Goal: Task Accomplishment & Management: Manage account settings

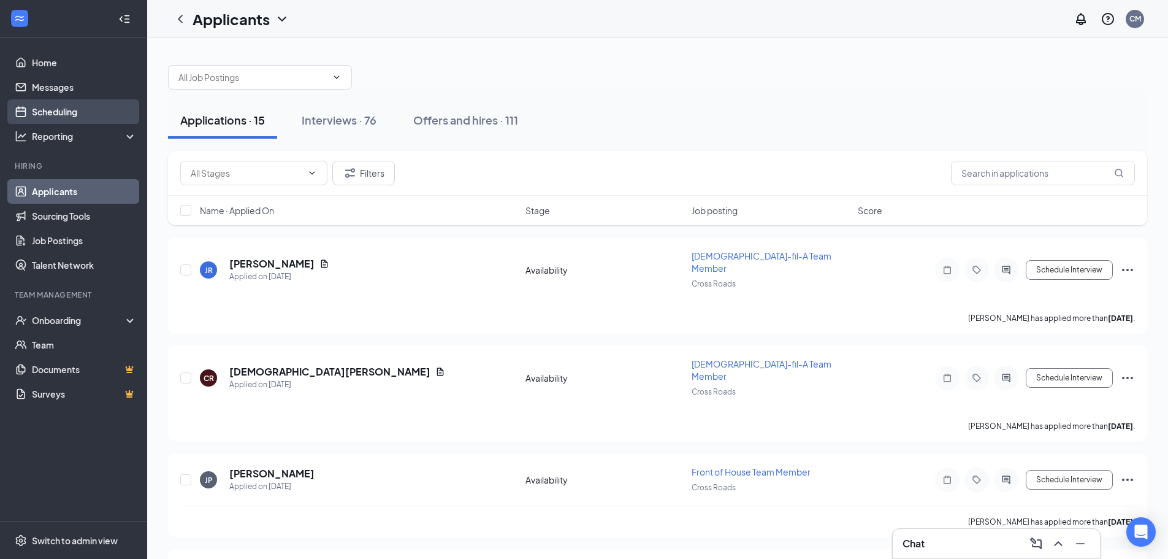
click at [111, 111] on link "Scheduling" at bounding box center [84, 111] width 105 height 25
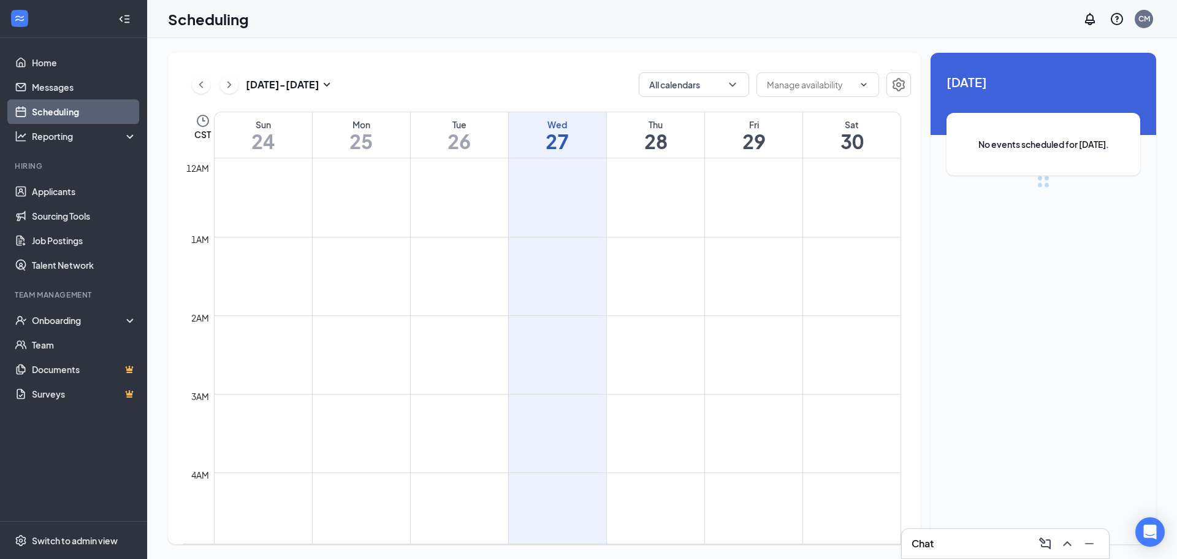
scroll to position [603, 0]
click at [704, 88] on button "Calendars (1)" at bounding box center [694, 84] width 110 height 25
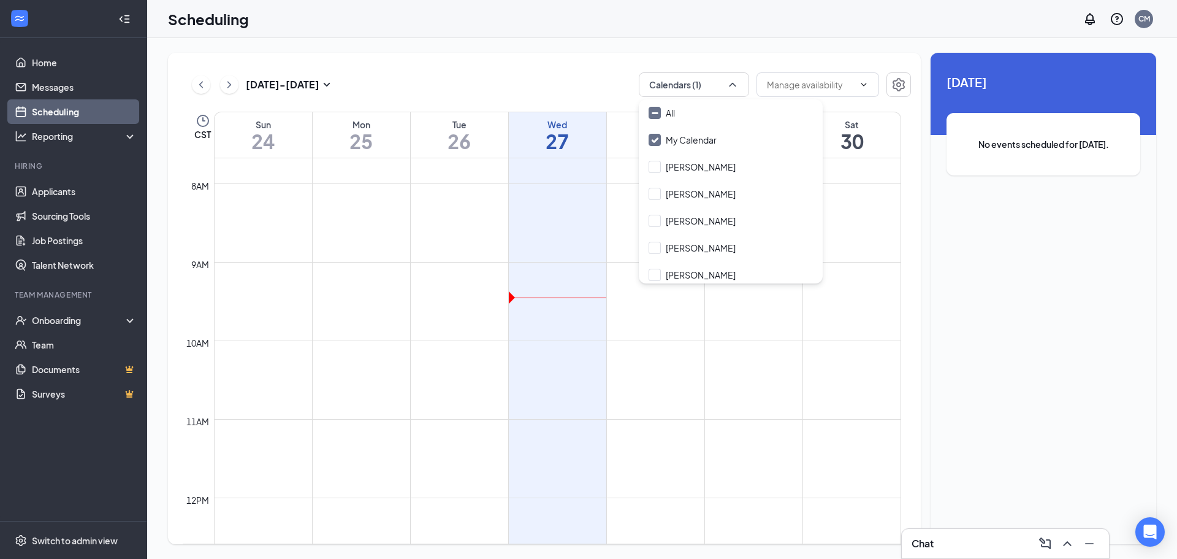
drag, startPoint x: 716, startPoint y: 109, endPoint x: 635, endPoint y: 97, distance: 81.7
click at [718, 110] on div "All" at bounding box center [731, 112] width 184 height 27
checkbox input "true"
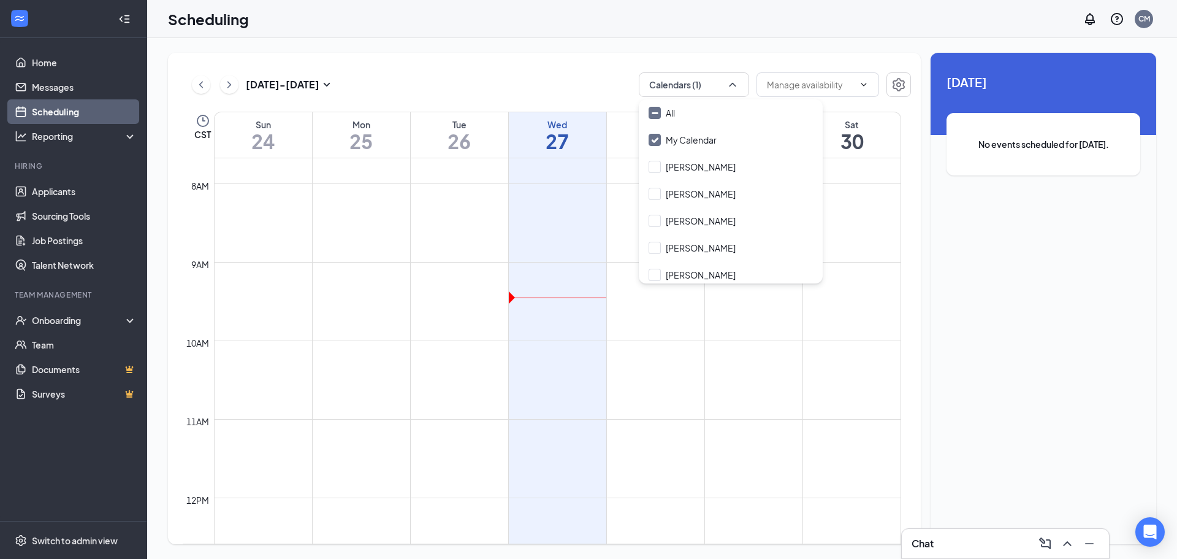
checkbox input "true"
click at [564, 97] on div "[DATE] - [DATE] All calendars CST Sun 24 Mon 25 Tue 26 Wed 27 Thu 28 Fri 29 Sat…" at bounding box center [544, 298] width 753 height 491
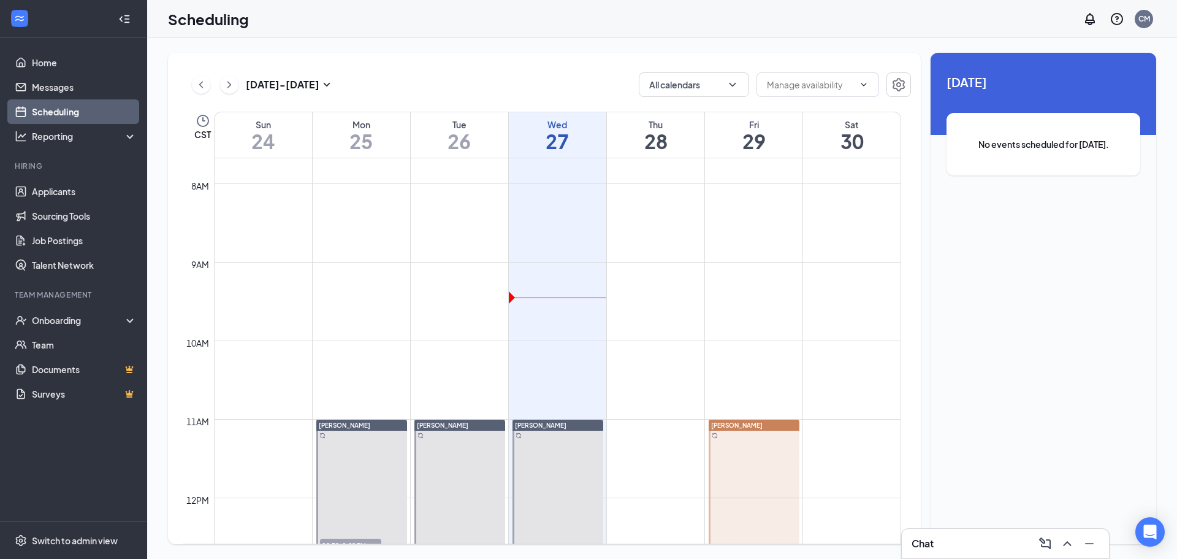
scroll to position [1155, 0]
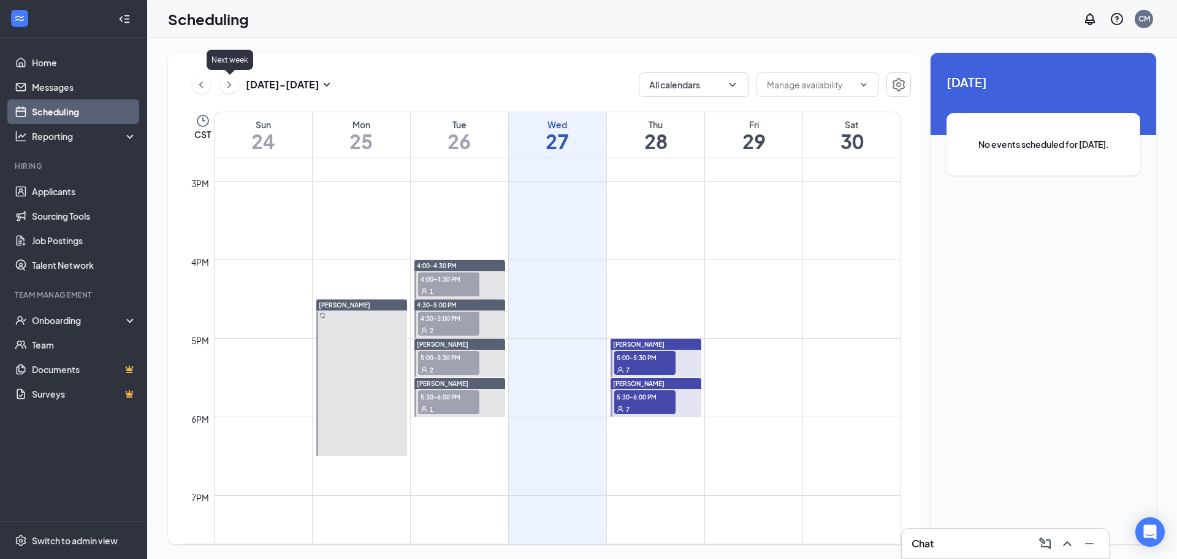
click at [226, 82] on icon "ChevronRight" at bounding box center [229, 84] width 12 height 15
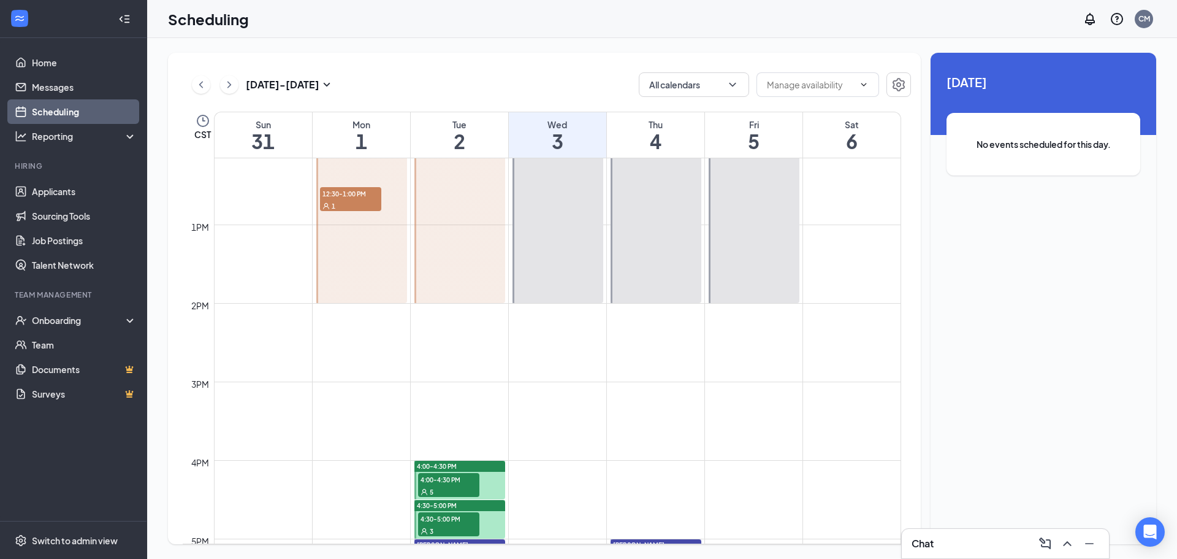
scroll to position [848, 0]
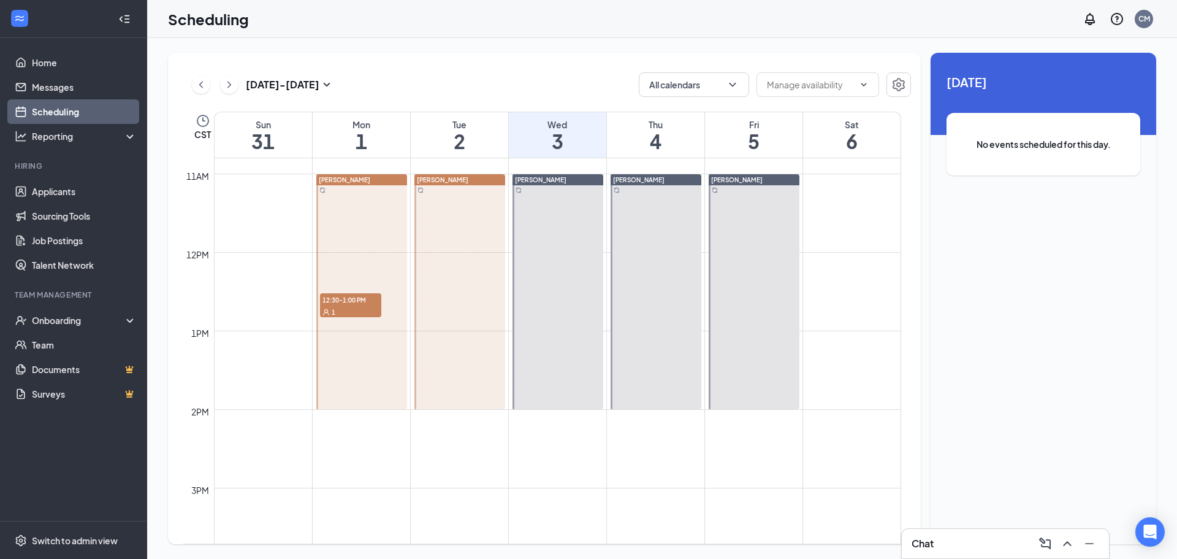
click at [354, 301] on span "12:30-1:00 PM" at bounding box center [350, 299] width 61 height 12
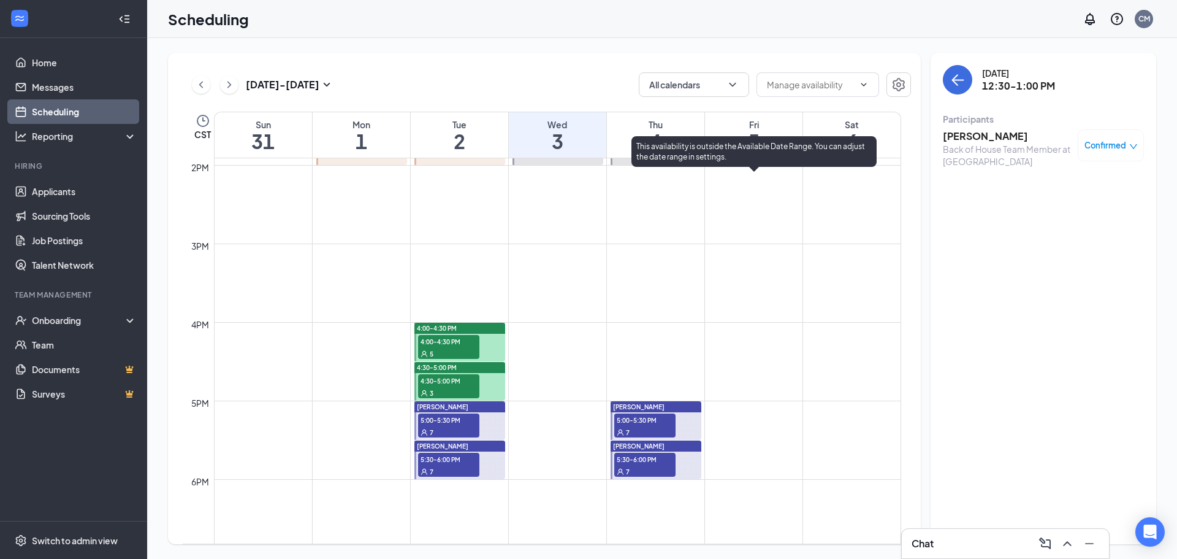
scroll to position [1093, 0]
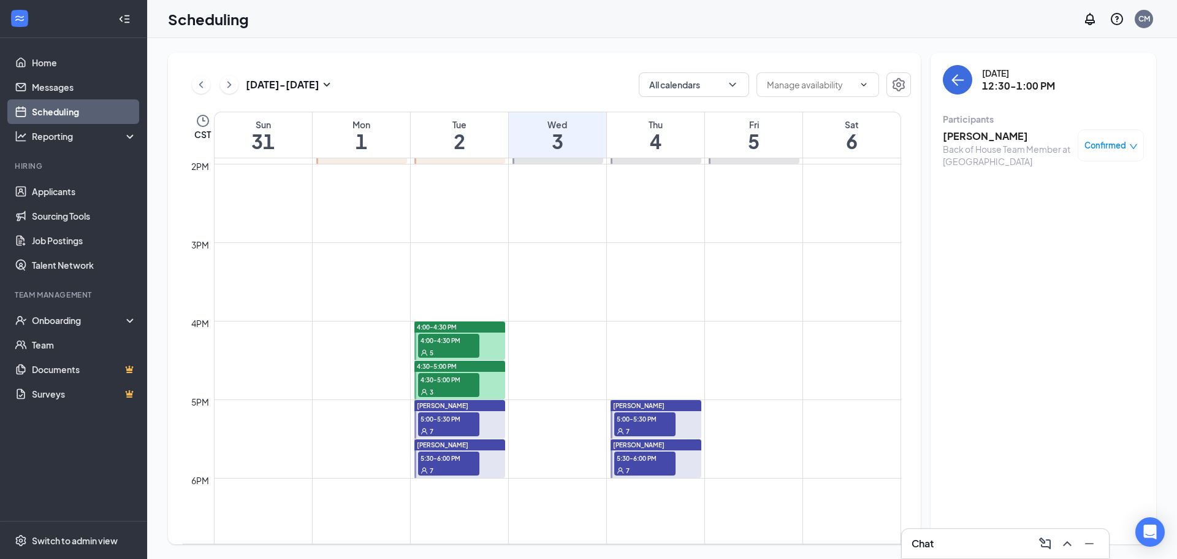
click at [983, 137] on h3 "[PERSON_NAME]" at bounding box center [1007, 135] width 129 height 13
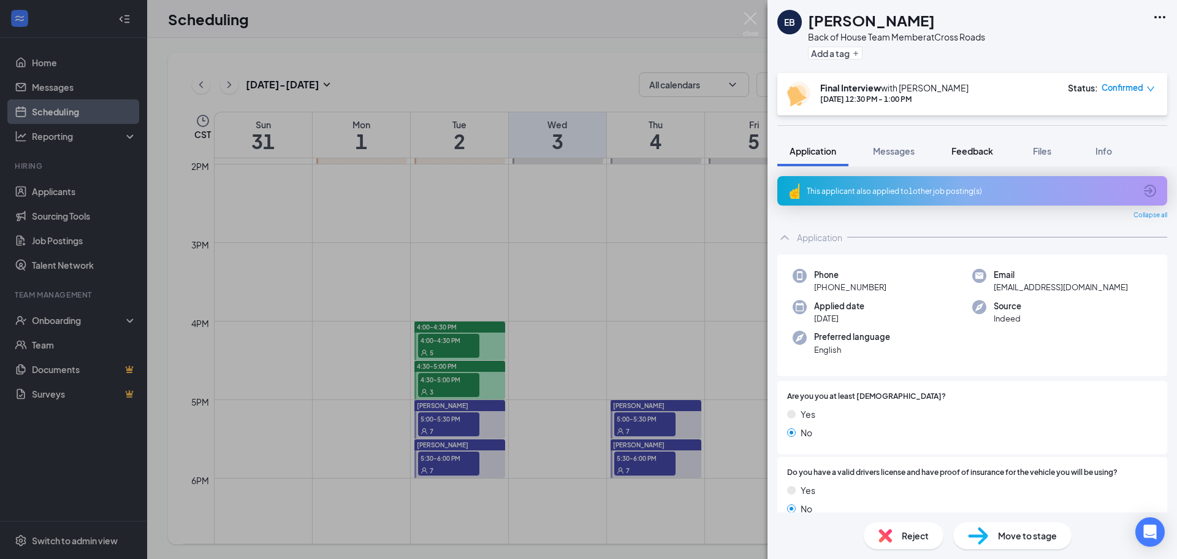
click at [985, 145] on span "Feedback" at bounding box center [973, 150] width 42 height 11
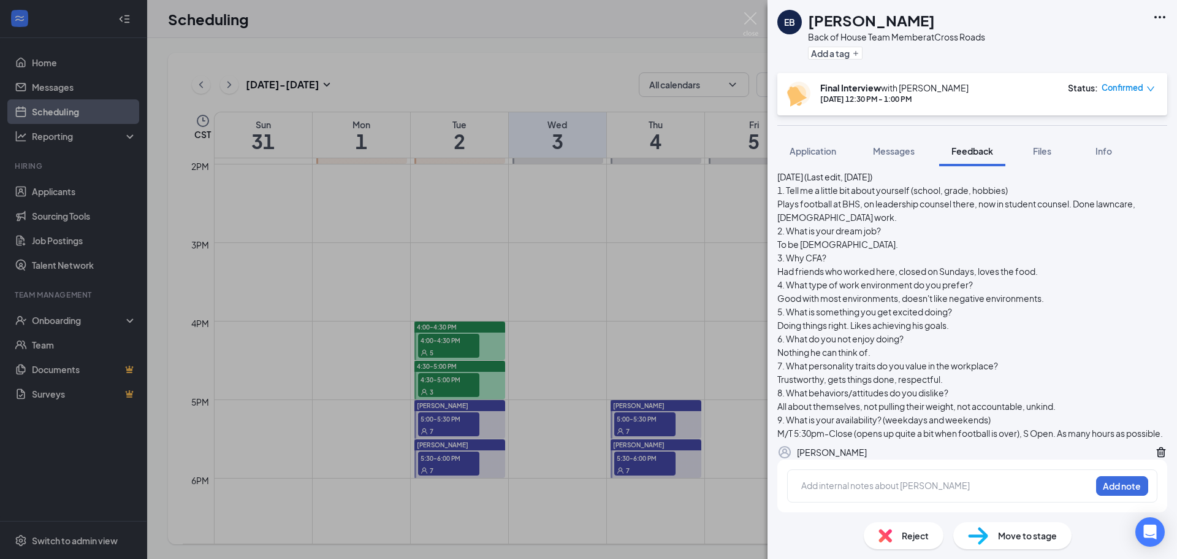
scroll to position [87, 0]
drag, startPoint x: 727, startPoint y: 89, endPoint x: 717, endPoint y: 64, distance: 26.4
click at [717, 64] on div "EB [PERSON_NAME] Back of House Team Member at Cross Roads Add a tag Final Inter…" at bounding box center [588, 279] width 1177 height 559
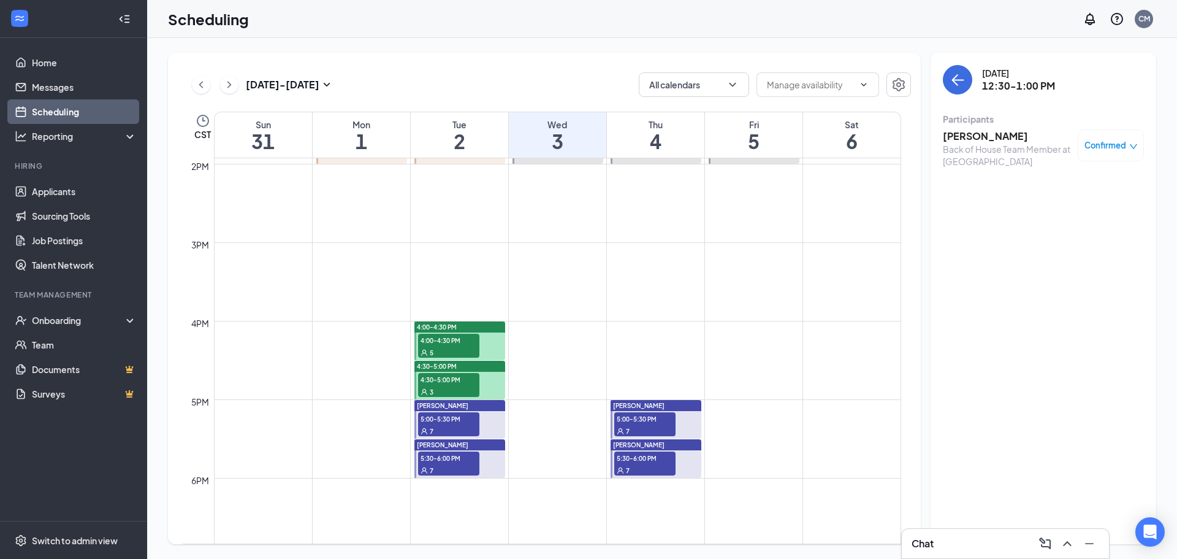
click at [443, 419] on span "5:00-5:30 PM" at bounding box center [448, 418] width 61 height 12
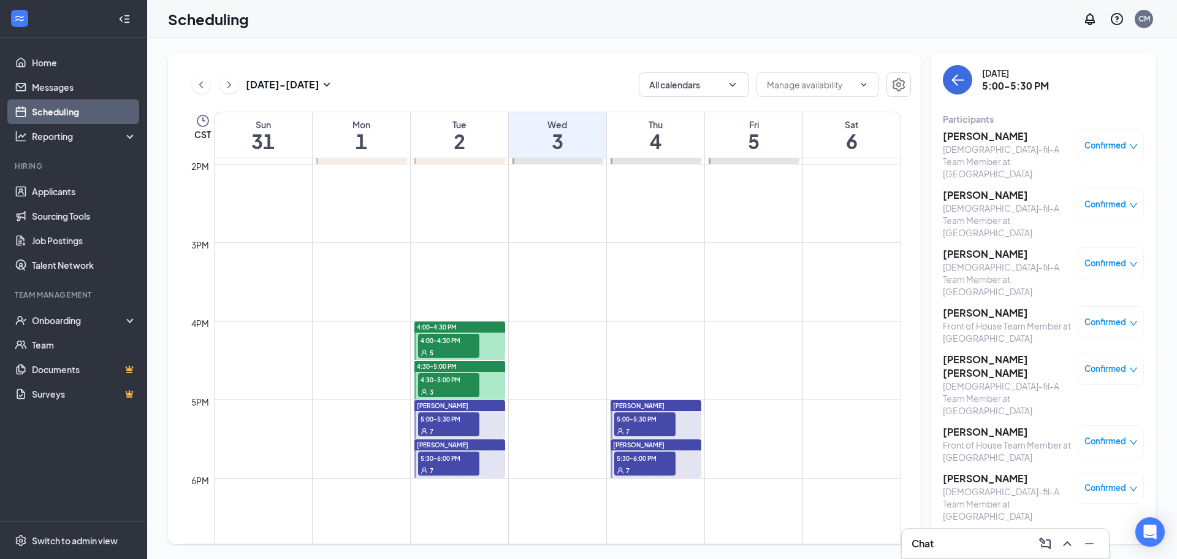
click at [450, 460] on span "5:30-6:00 PM" at bounding box center [448, 457] width 61 height 12
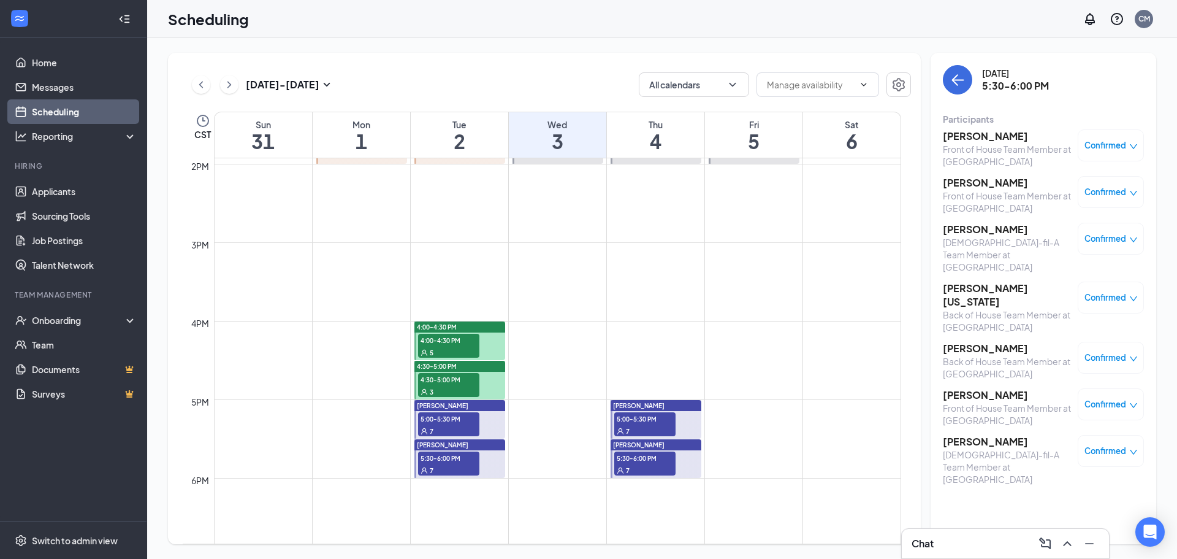
click at [457, 378] on span "4:30-5:00 PM" at bounding box center [448, 379] width 61 height 12
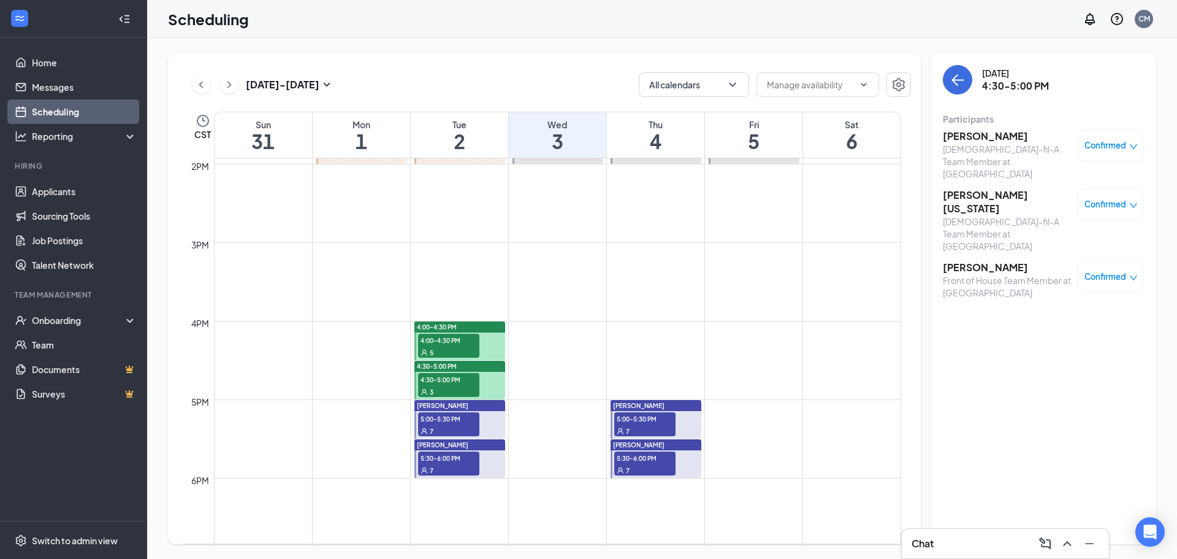
click at [448, 334] on span "4:00-4:30 PM" at bounding box center [448, 340] width 61 height 12
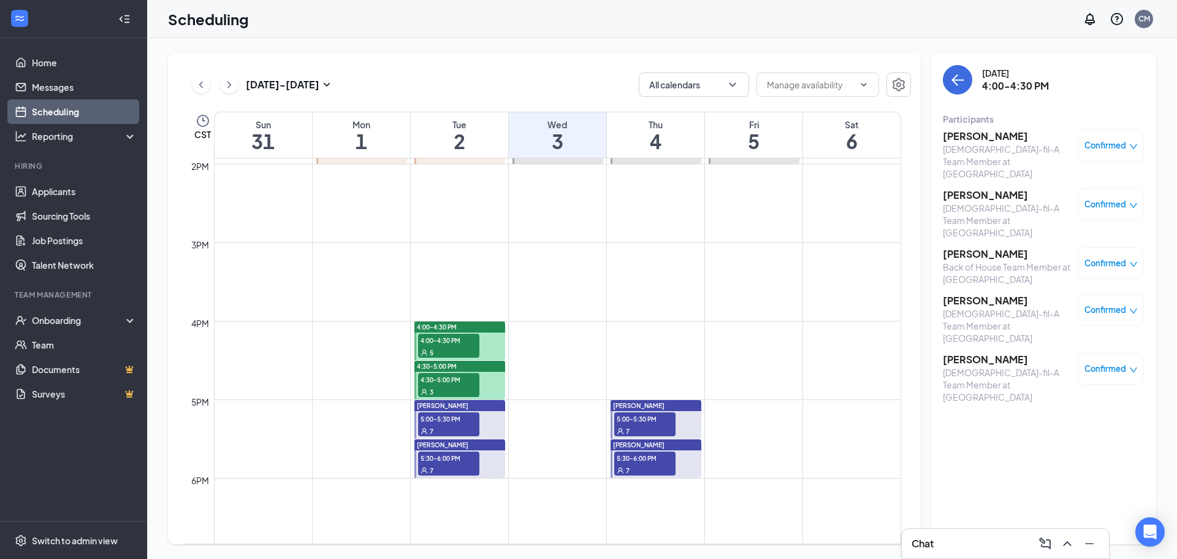
click at [464, 381] on span "4:30-5:00 PM" at bounding box center [448, 379] width 61 height 12
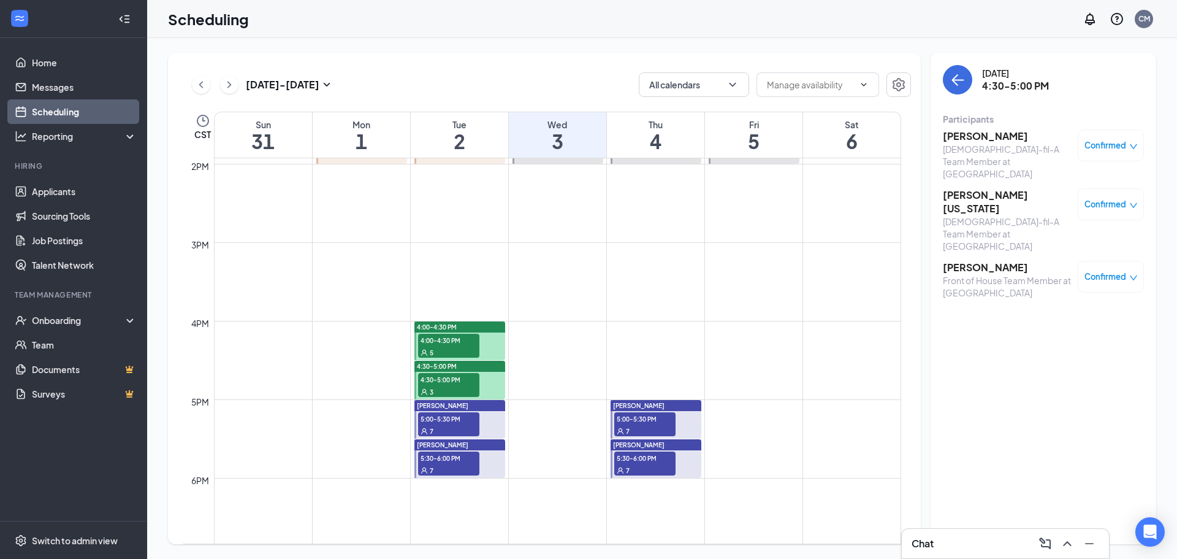
click at [447, 450] on div "5:30-6:00 PM 7" at bounding box center [449, 463] width 64 height 26
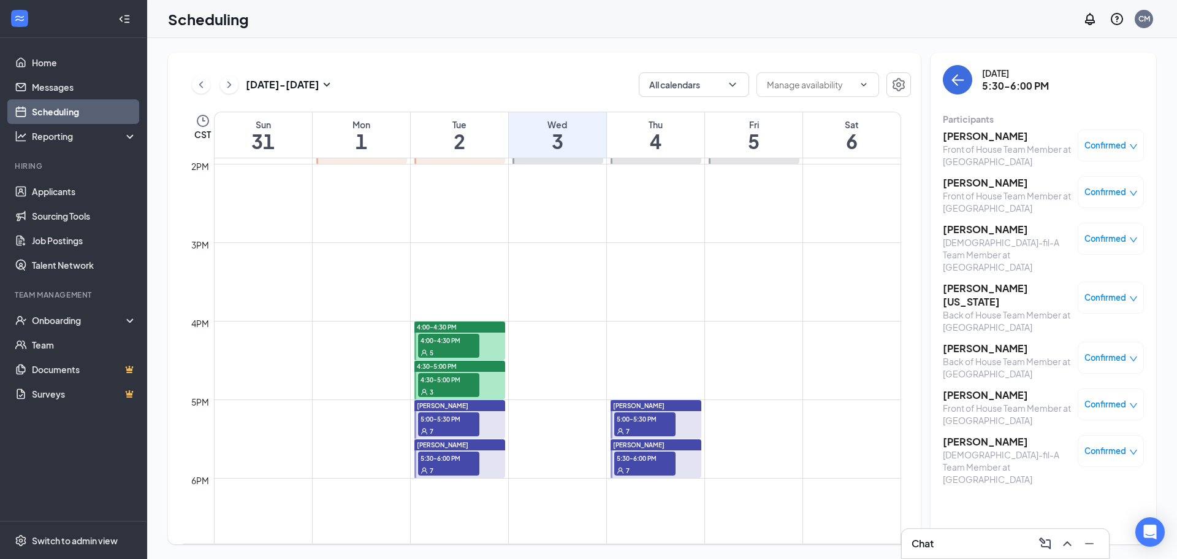
click at [448, 421] on span "5:00-5:30 PM" at bounding box center [448, 418] width 61 height 12
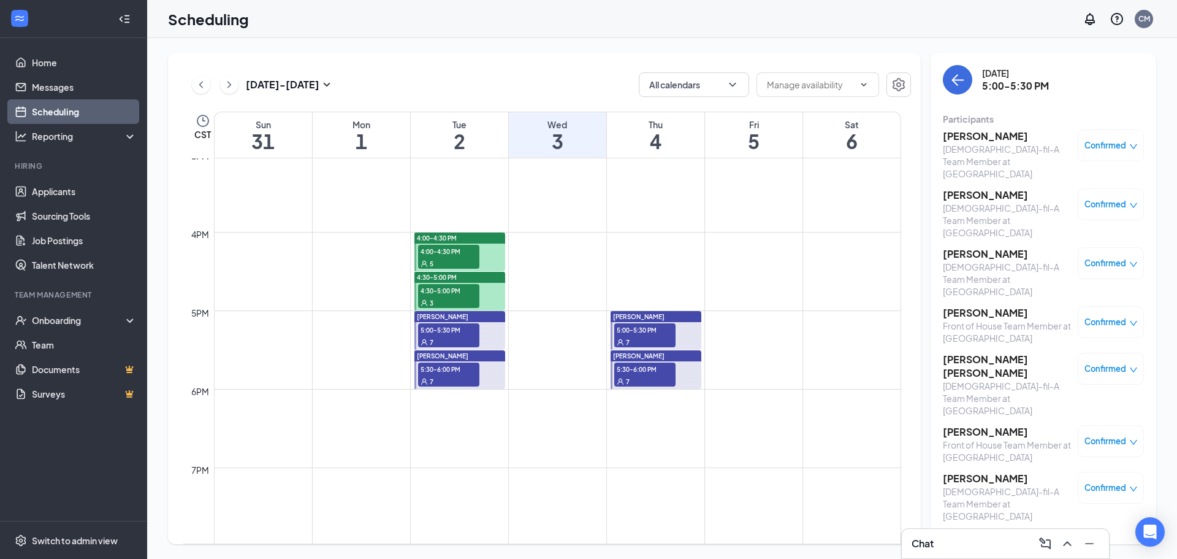
scroll to position [1155, 0]
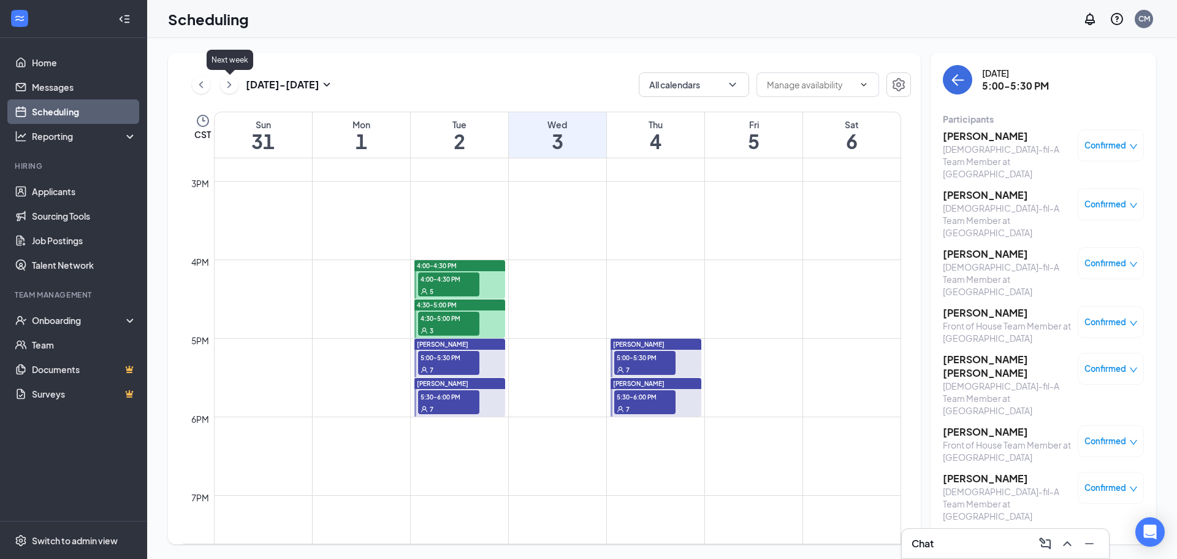
click at [228, 82] on icon "ChevronRight" at bounding box center [229, 84] width 4 height 7
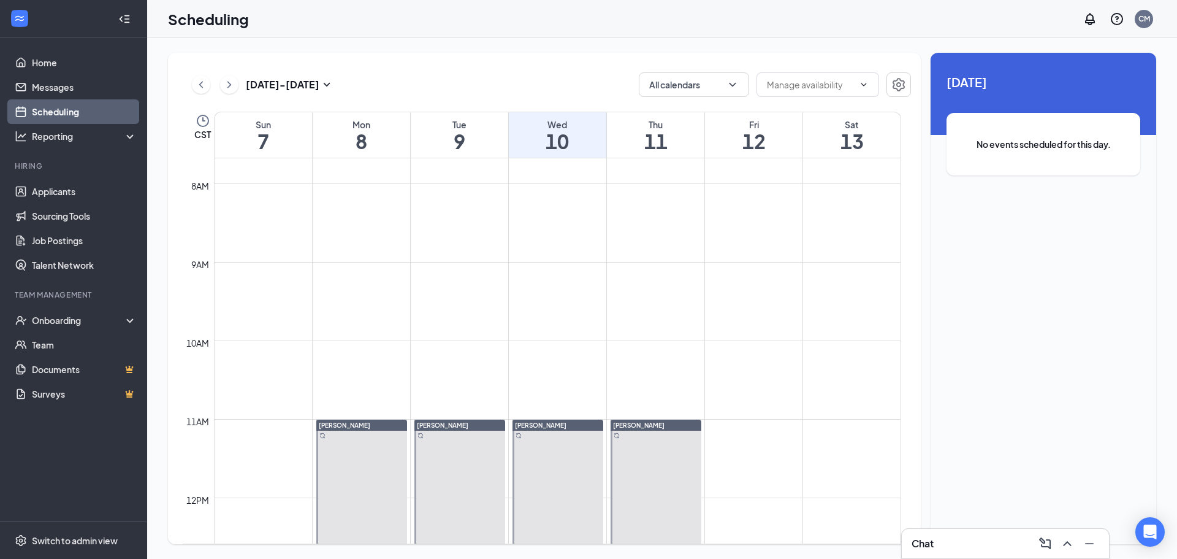
click at [398, 64] on div "[DATE] - [DATE] All calendars CST Sun 7 Mon 8 Tue 9 Wed 10 Thu 11 Fri 12 Sat 13…" at bounding box center [544, 298] width 753 height 491
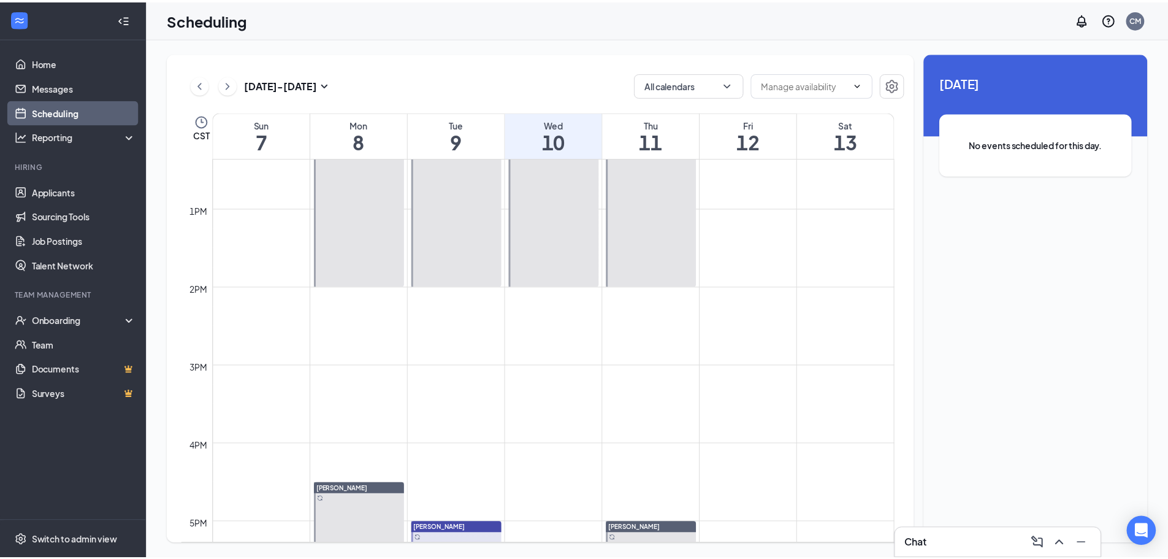
scroll to position [1155, 0]
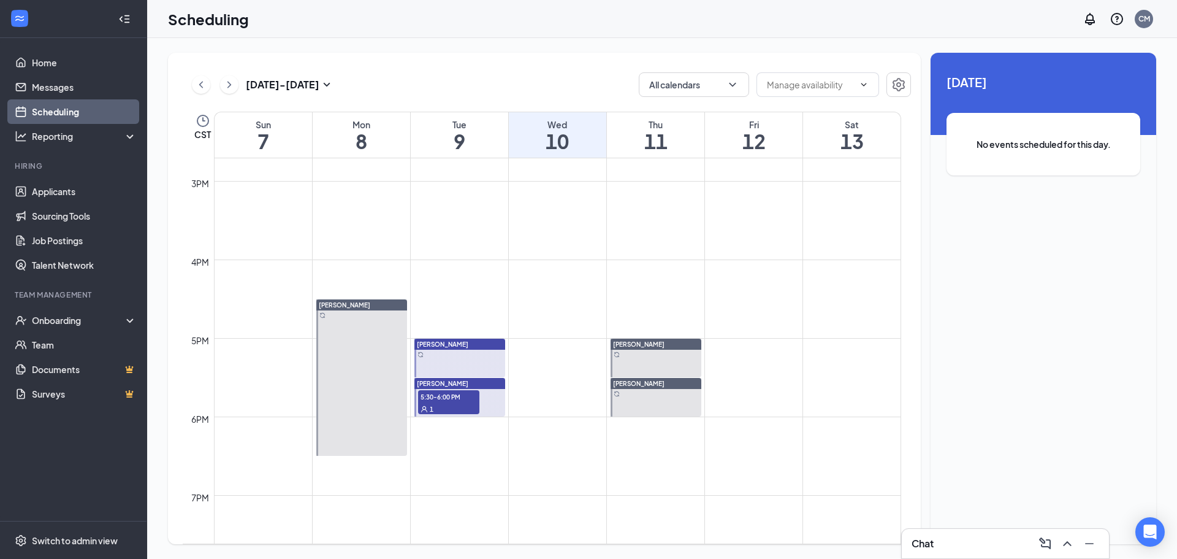
click at [448, 403] on div "1" at bounding box center [448, 408] width 61 height 12
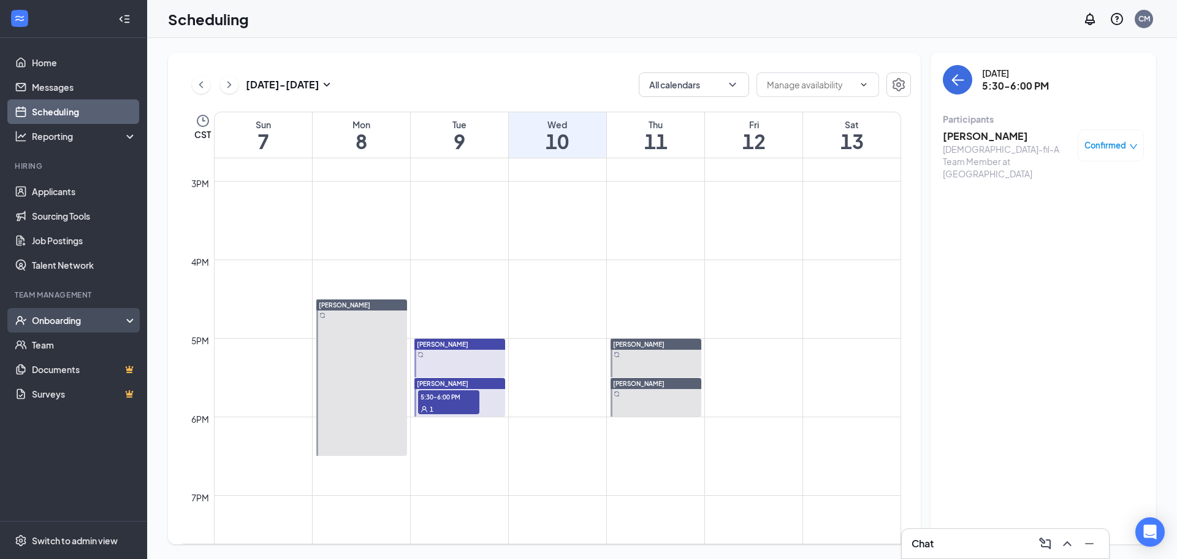
click at [94, 323] on div "Onboarding" at bounding box center [79, 320] width 94 height 12
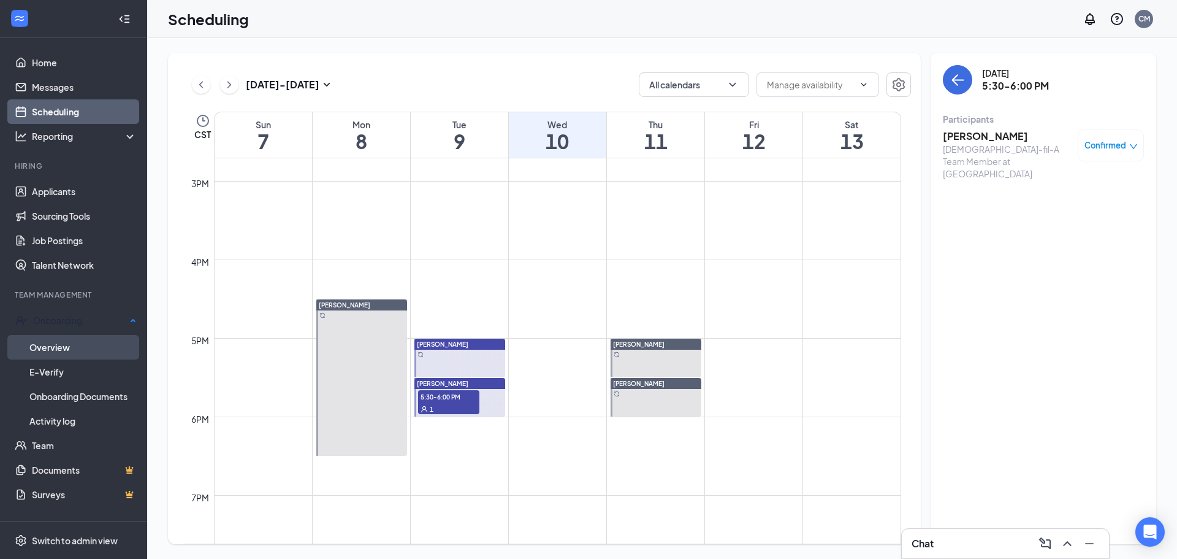
click at [101, 341] on link "Overview" at bounding box center [82, 347] width 107 height 25
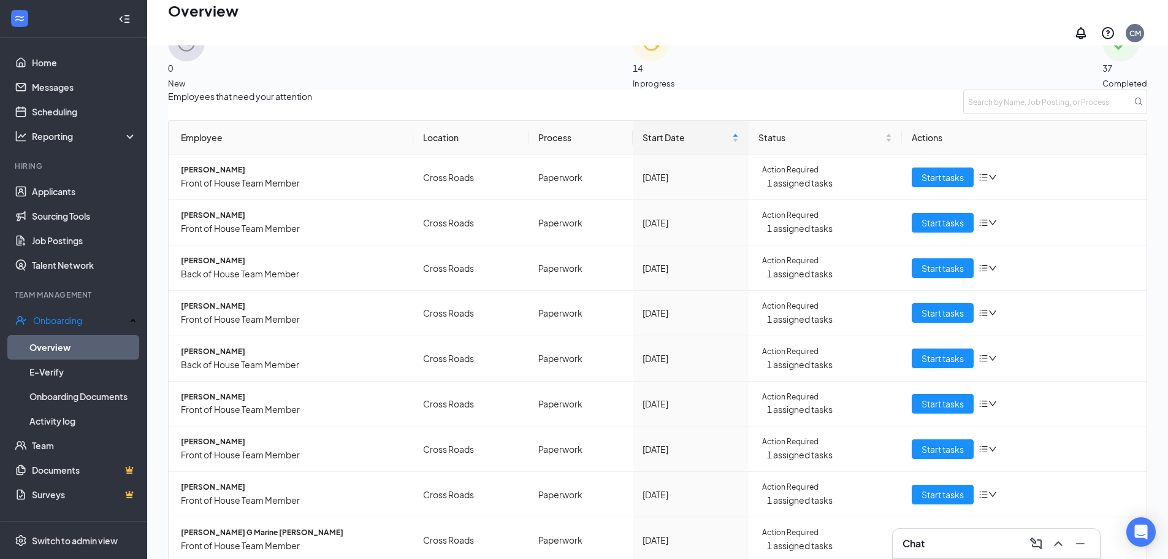
scroll to position [55, 0]
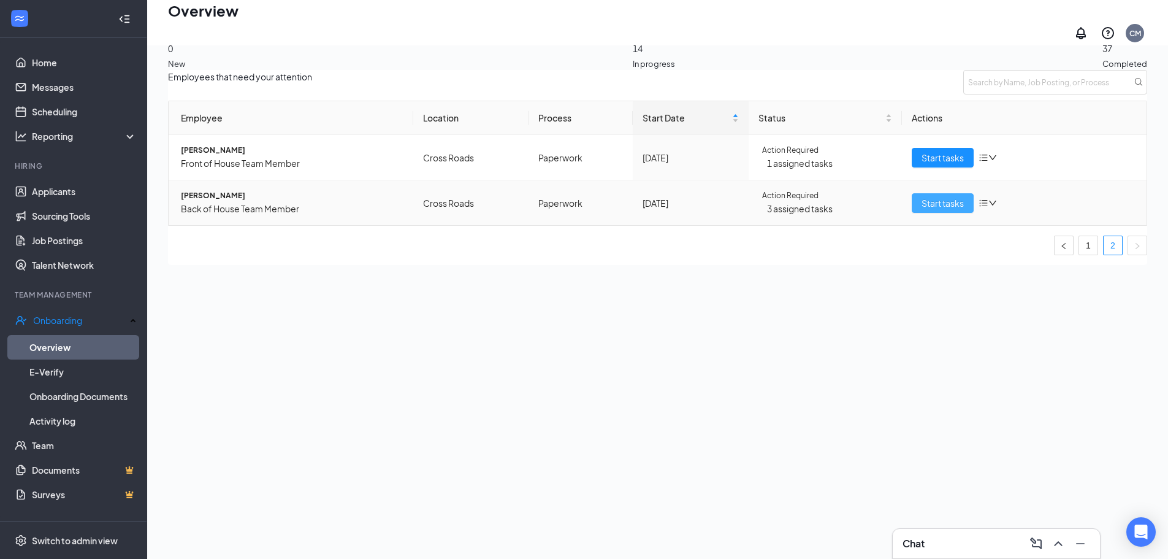
click at [928, 210] on span "Start tasks" at bounding box center [943, 202] width 42 height 13
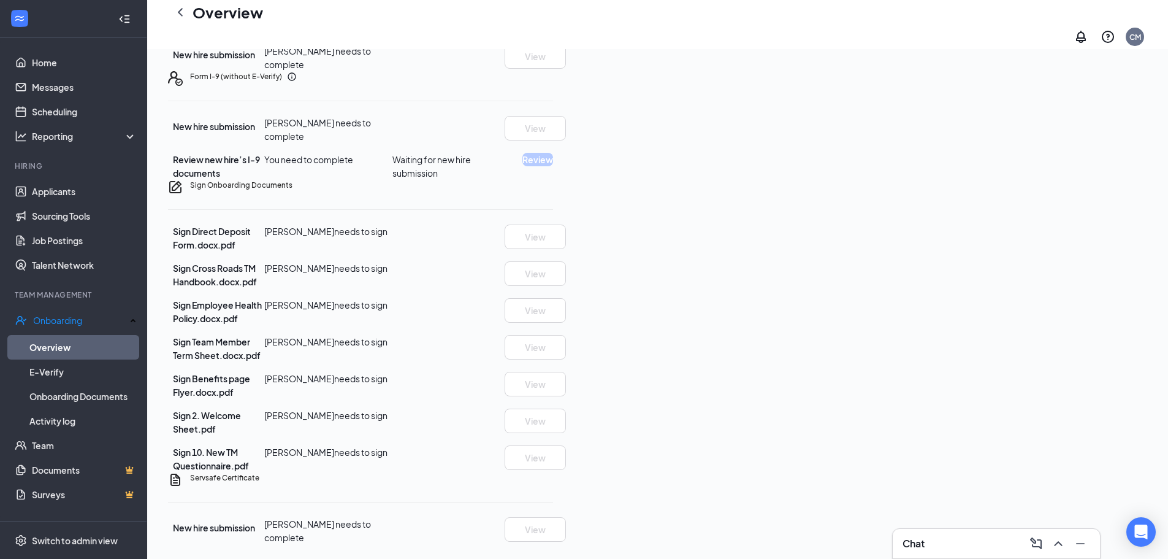
scroll to position [665, 0]
click at [181, 15] on icon "ChevronLeft" at bounding box center [180, 12] width 5 height 8
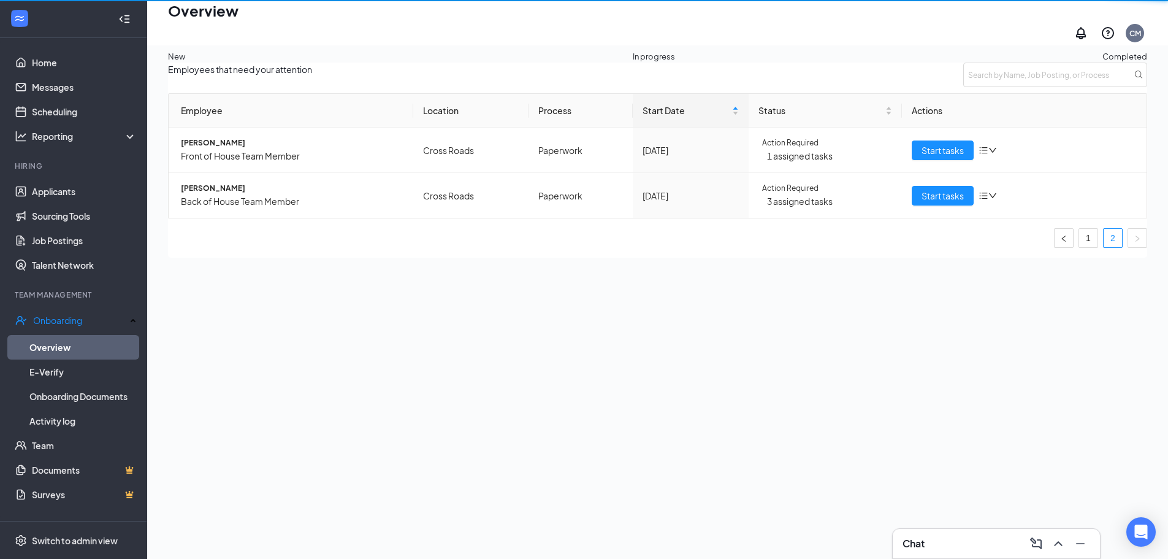
scroll to position [55, 0]
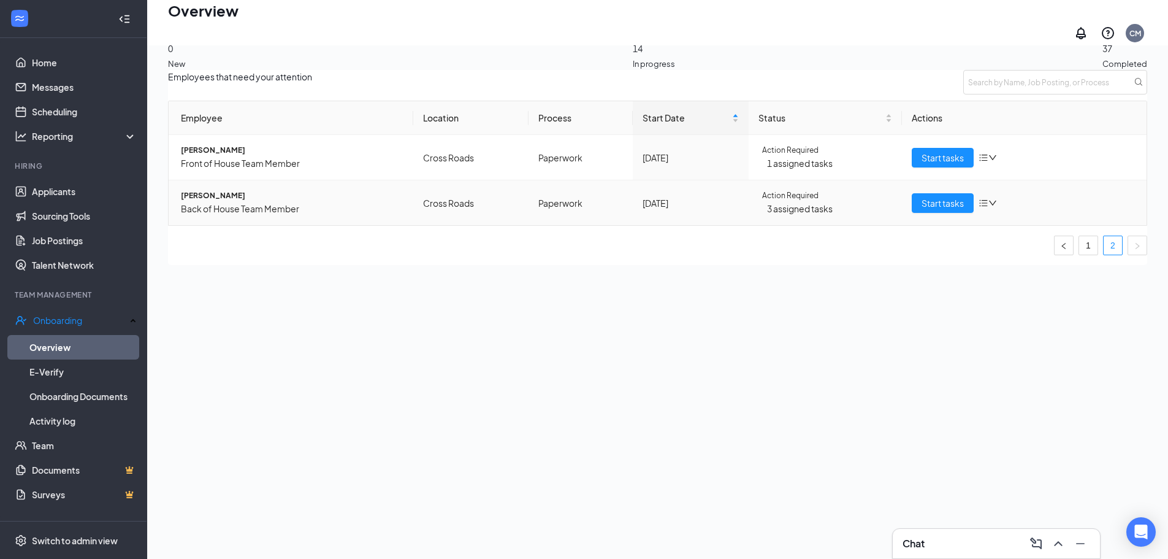
click at [988, 207] on icon "down" at bounding box center [992, 203] width 9 height 9
click at [1029, 284] on div "Remove from onboarding" at bounding box center [1032, 276] width 104 height 13
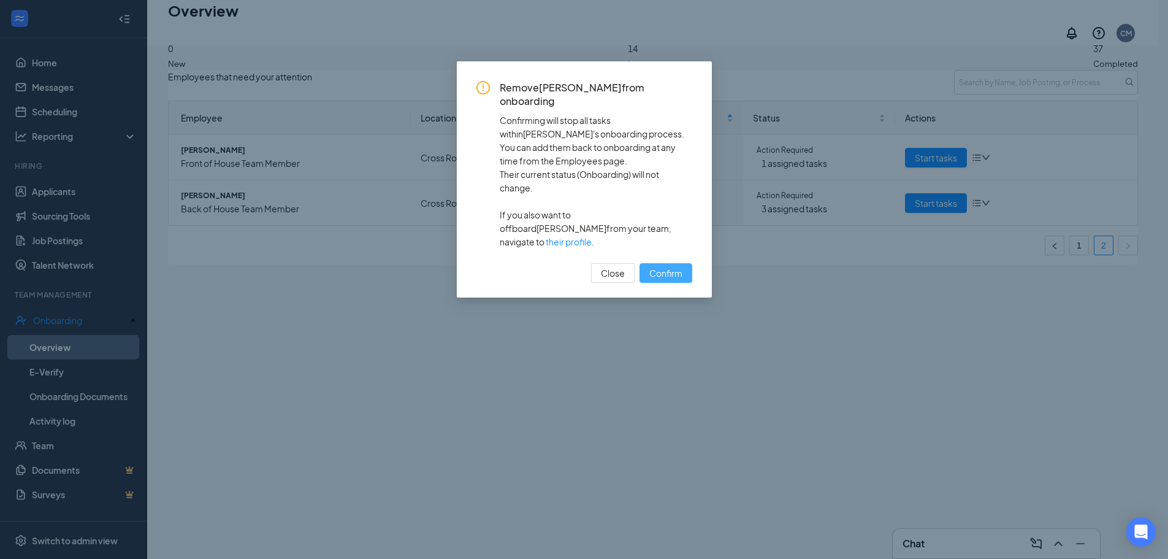
click at [676, 266] on span "Confirm" at bounding box center [665, 272] width 33 height 13
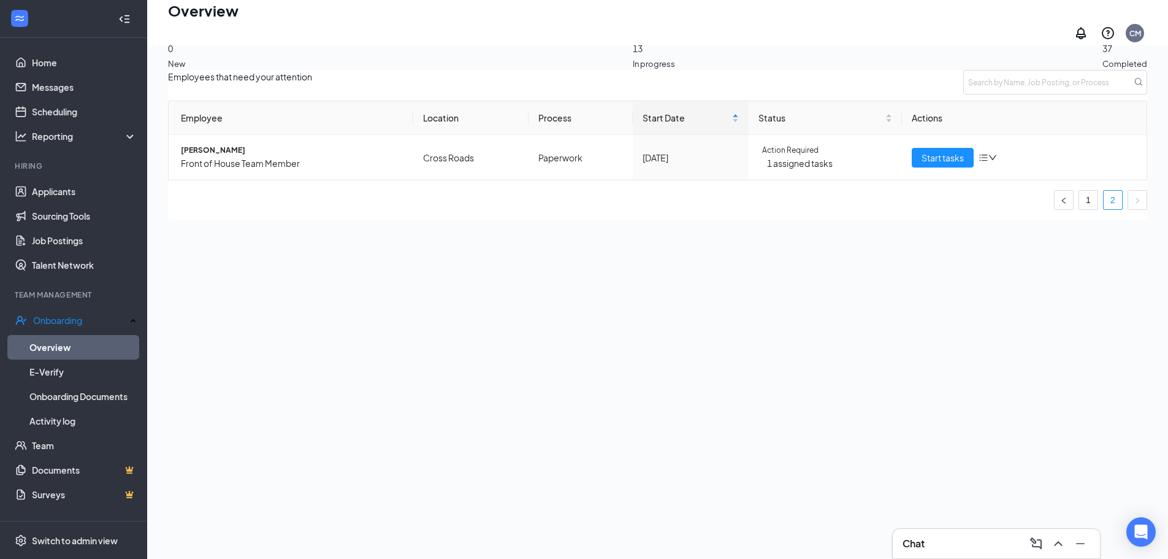
scroll to position [0, 0]
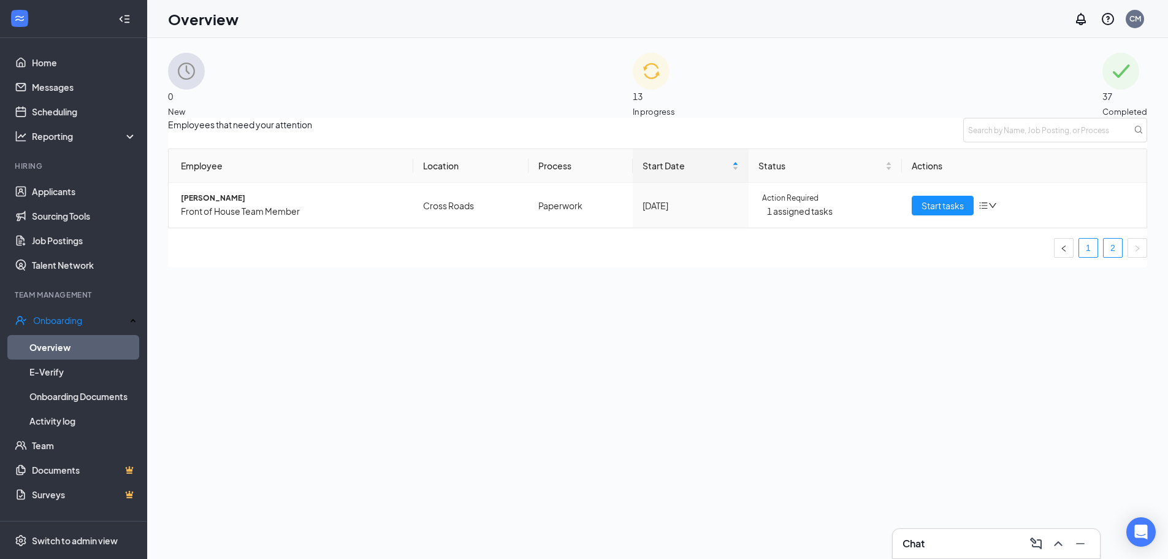
click at [1079, 257] on link "1" at bounding box center [1088, 248] width 18 height 18
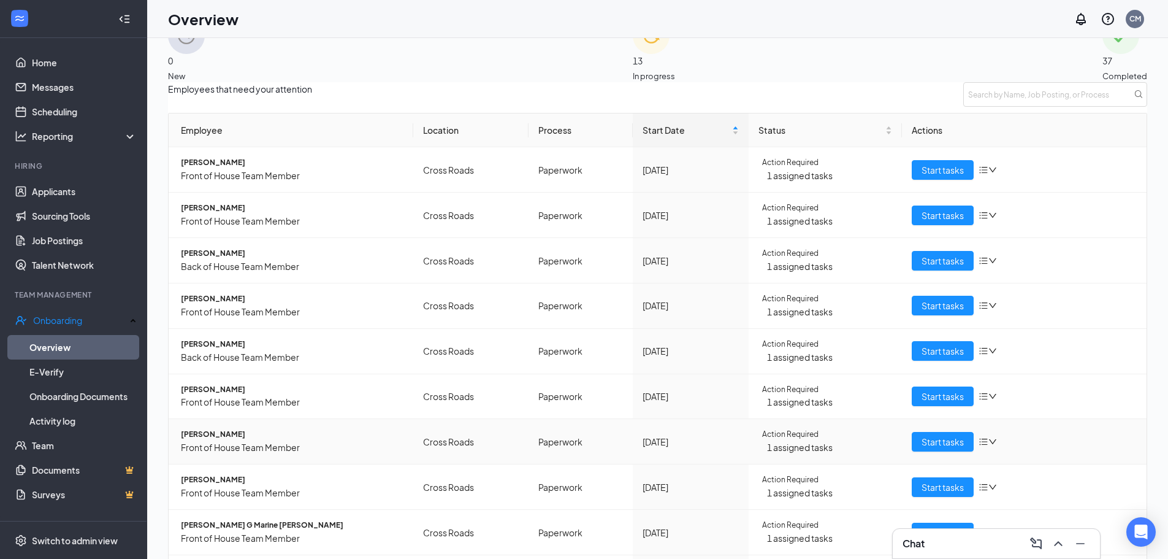
scroll to position [55, 0]
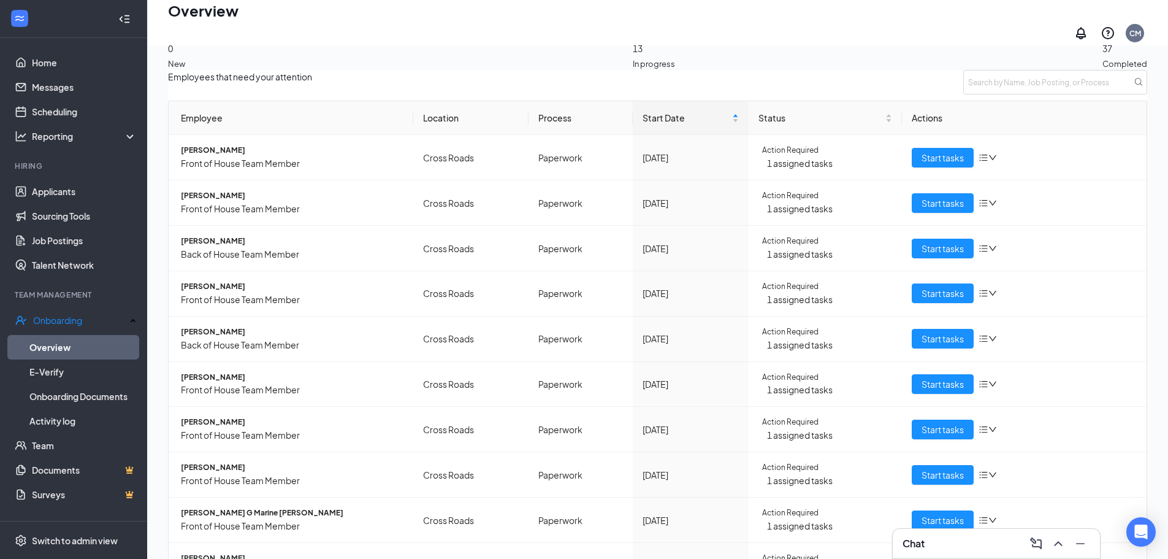
drag, startPoint x: 476, startPoint y: 6, endPoint x: 428, endPoint y: 15, distance: 49.2
click at [428, 15] on div "Overview CM" at bounding box center [657, 22] width 1021 height 45
click at [427, 15] on div "Overview CM" at bounding box center [657, 22] width 1021 height 45
click at [379, 83] on div "Employees that need your attention Employee Location Process Start Date Status …" at bounding box center [657, 348] width 979 height 557
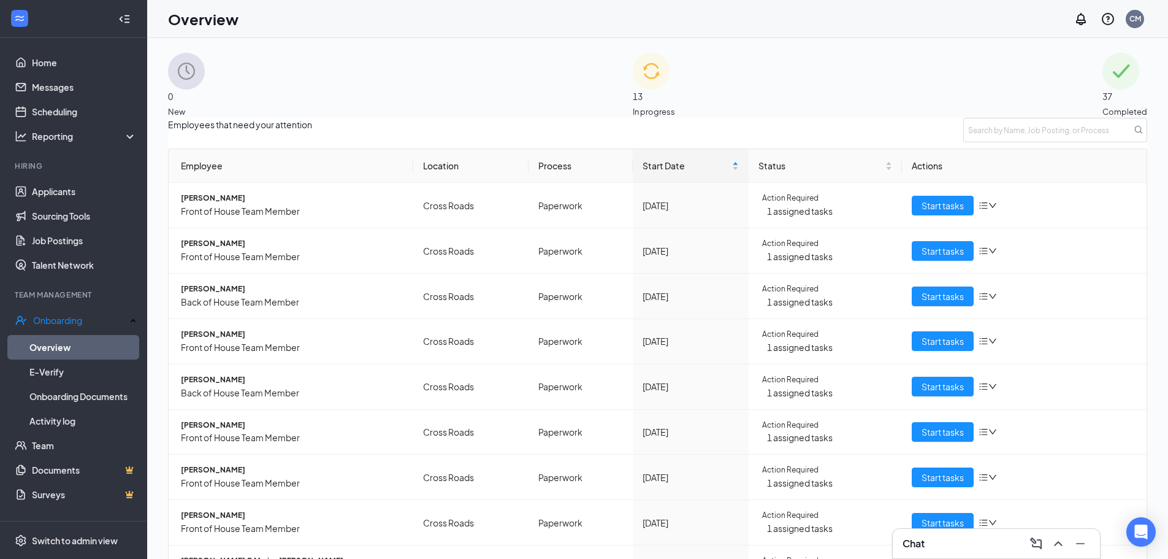
drag, startPoint x: 441, startPoint y: 129, endPoint x: 412, endPoint y: 137, distance: 30.1
click at [412, 137] on div "Employees that need your attention Employee Location Process Start Date Status …" at bounding box center [657, 396] width 979 height 557
click at [411, 137] on div "Employees that need your attention Employee Location Process Start Date Status …" at bounding box center [657, 396] width 979 height 557
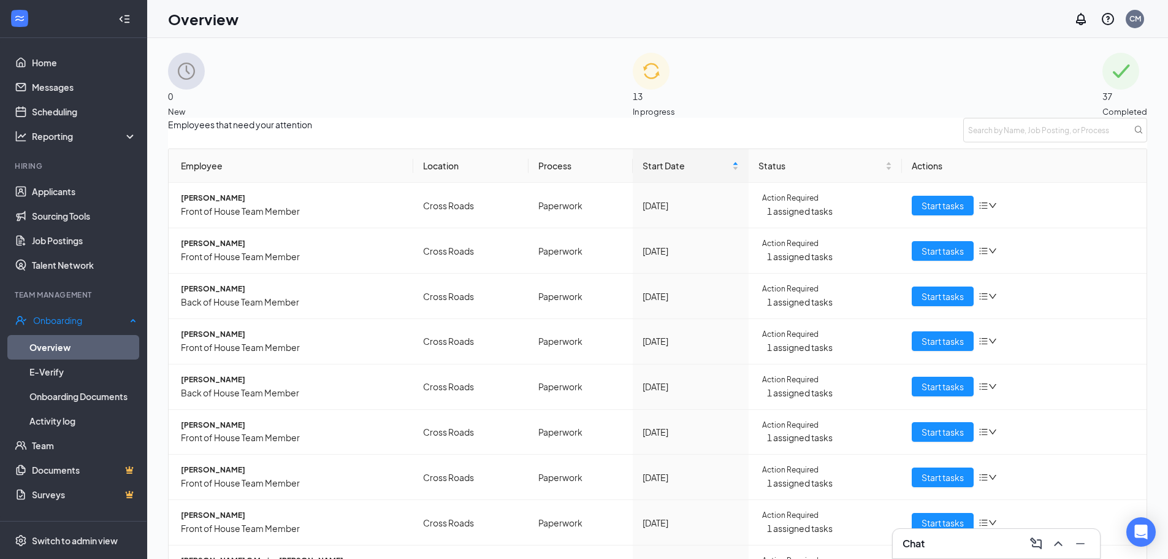
click at [116, 346] on link "Overview" at bounding box center [82, 347] width 107 height 25
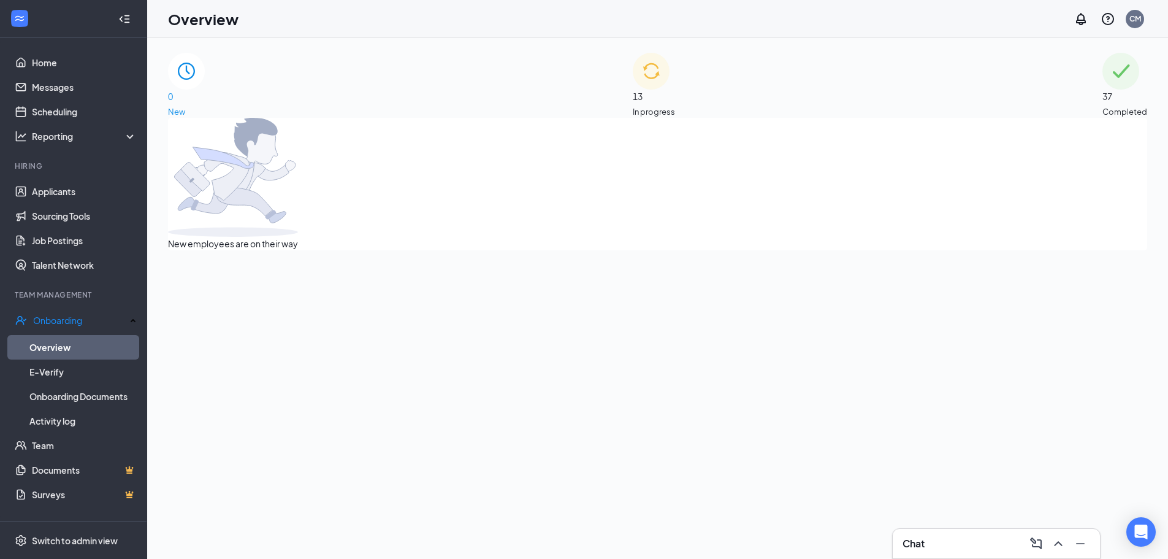
click at [491, 148] on div "New employees are on their way" at bounding box center [657, 184] width 979 height 132
click at [102, 110] on link "Scheduling" at bounding box center [84, 111] width 105 height 25
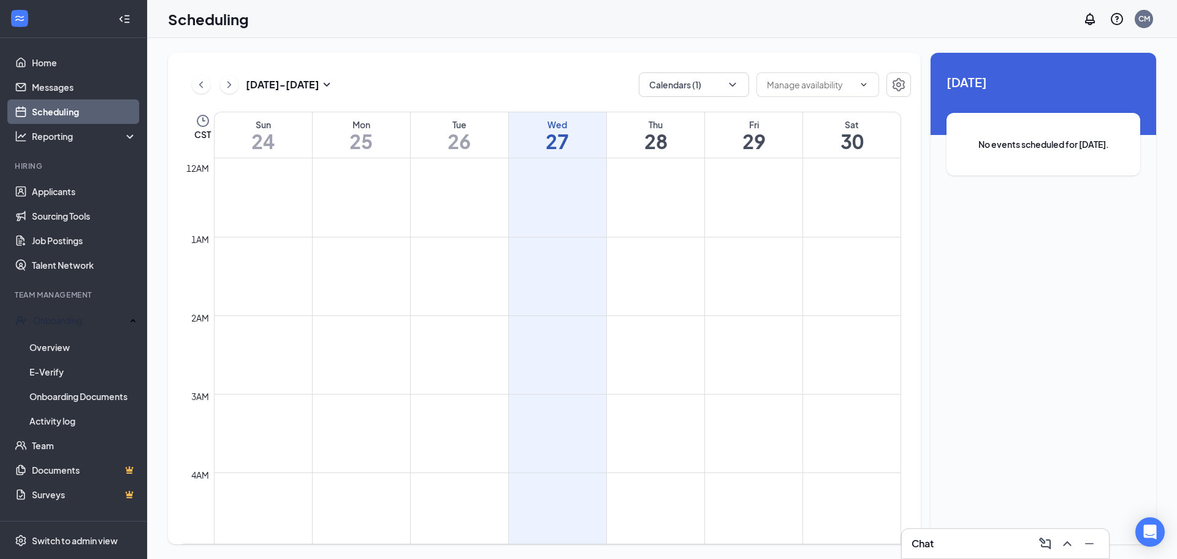
scroll to position [603, 0]
click at [721, 80] on button "Calendars (1)" at bounding box center [694, 84] width 110 height 25
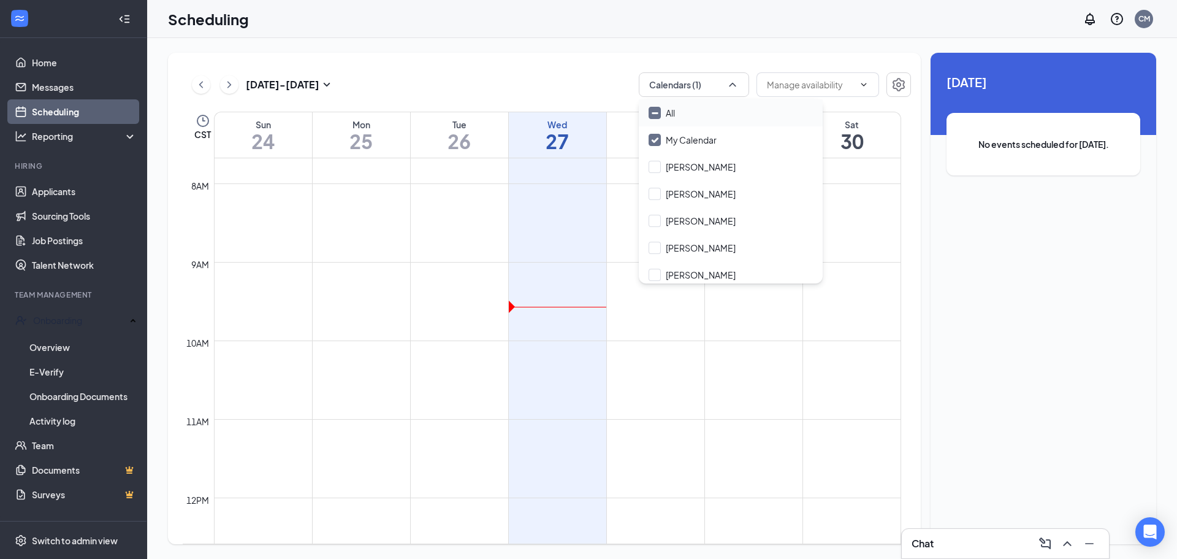
click at [720, 110] on div "All" at bounding box center [731, 112] width 184 height 27
checkbox input "true"
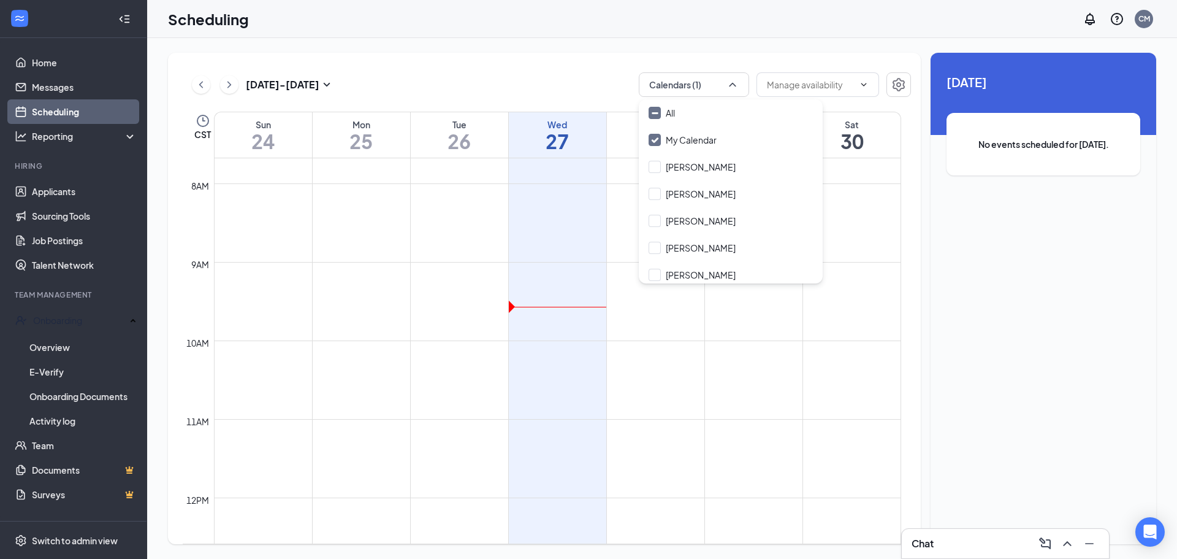
checkbox input "true"
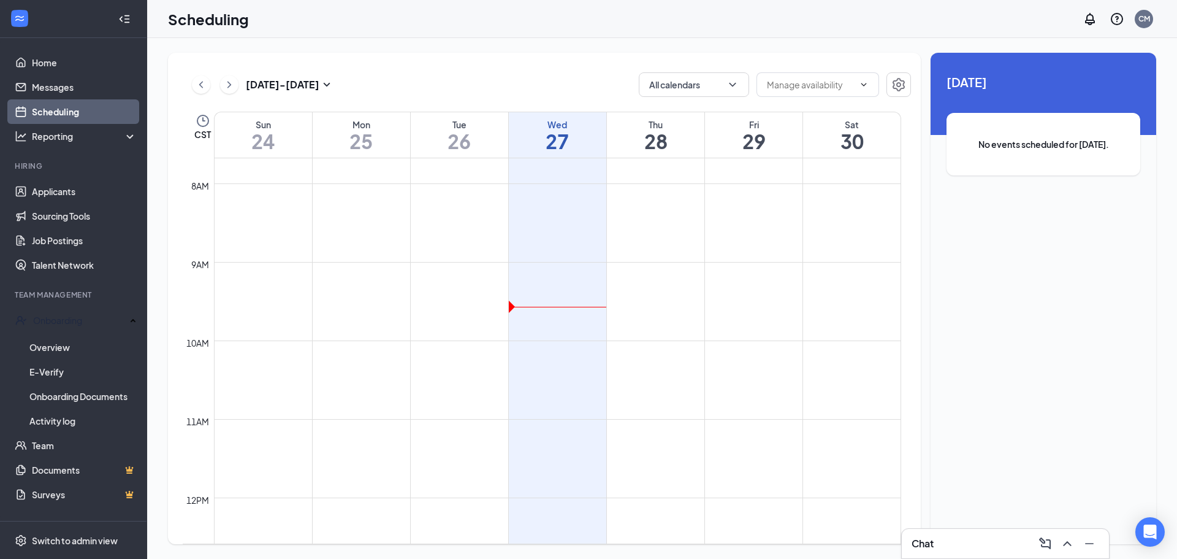
click at [517, 83] on div "[DATE] - [DATE] All calendars" at bounding box center [547, 84] width 728 height 25
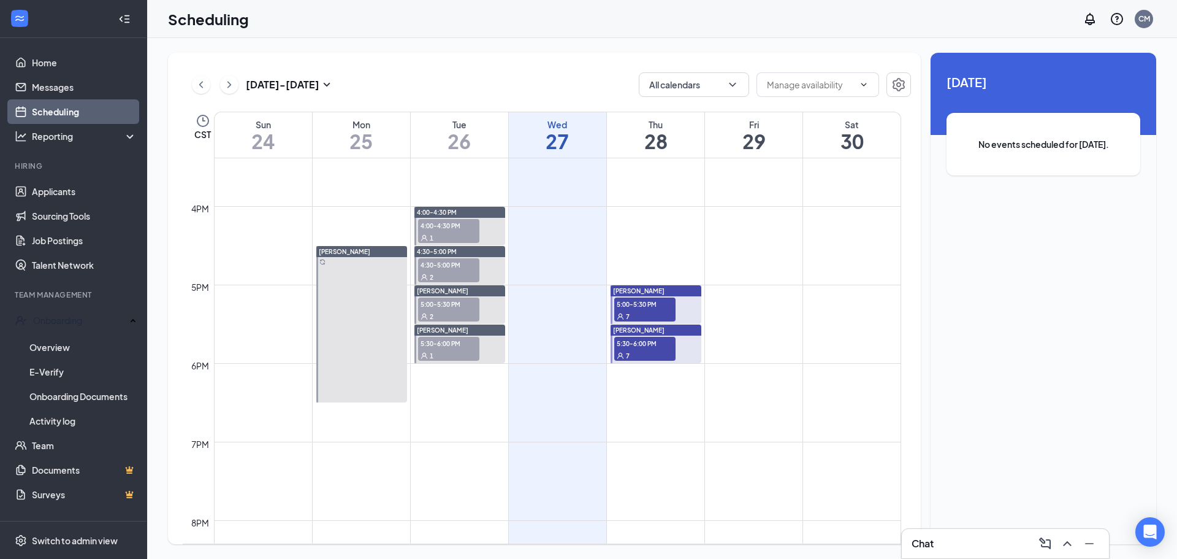
scroll to position [1216, 0]
